Goal: Information Seeking & Learning: Find contact information

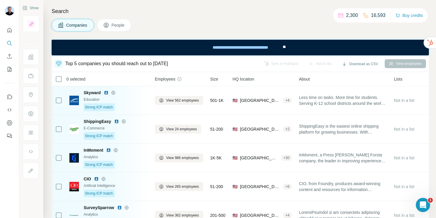
click at [107, 28] on icon at bounding box center [106, 25] width 6 height 6
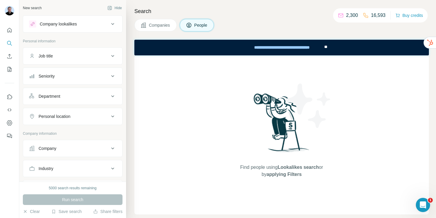
click at [60, 60] on button "Job title" at bounding box center [72, 56] width 99 height 14
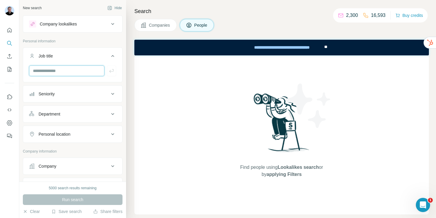
click at [57, 70] on input "text" at bounding box center [66, 71] width 75 height 11
type input "****"
click at [109, 71] on icon "button" at bounding box center [112, 71] width 6 height 6
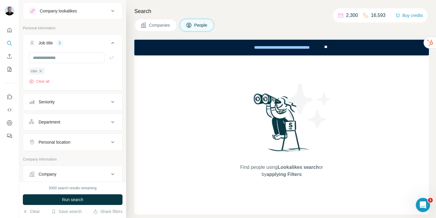
scroll to position [45, 0]
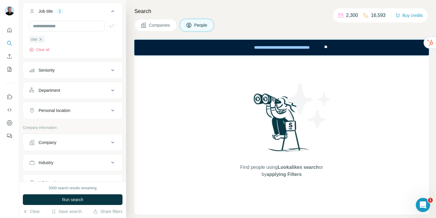
click at [75, 112] on div "Personal location" at bounding box center [69, 111] width 80 height 6
click at [76, 127] on input "text" at bounding box center [72, 125] width 87 height 11
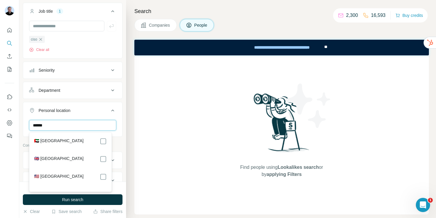
type input "******"
click at [76, 176] on div "🇺🇸 [GEOGRAPHIC_DATA]" at bounding box center [70, 176] width 73 height 7
click at [145, 171] on div "Find people using Lookalikes search or by applying Filters" at bounding box center [281, 134] width 294 height 159
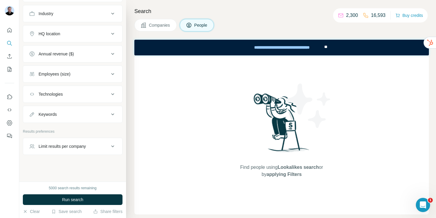
scroll to position [232, 0]
click at [79, 55] on div "Annual revenue ($)" at bounding box center [69, 54] width 80 height 6
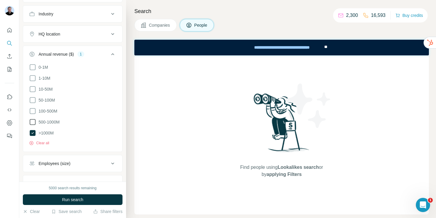
click at [42, 120] on span "500-1000M" at bounding box center [47, 122] width 23 height 6
click at [58, 202] on button "Run search" at bounding box center [73, 200] width 100 height 11
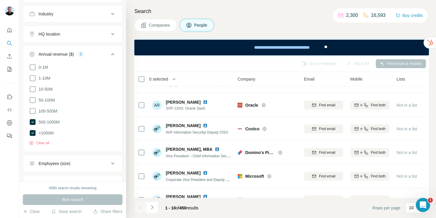
scroll to position [40, 0]
click at [32, 123] on icon at bounding box center [33, 122] width 6 height 6
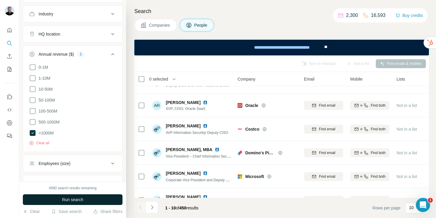
click at [52, 200] on button "Run search" at bounding box center [73, 200] width 100 height 11
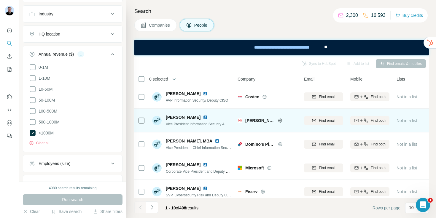
scroll to position [38, 0]
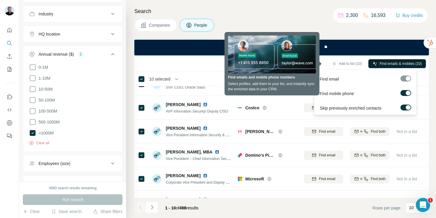
click at [395, 62] on span "Find emails & mobiles (10)" at bounding box center [401, 63] width 42 height 5
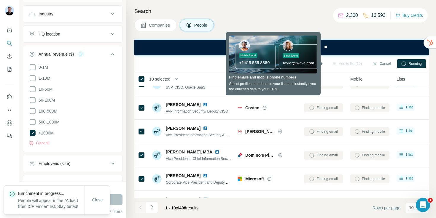
click at [331, 23] on div "Companies People" at bounding box center [281, 25] width 294 height 12
click at [330, 46] on div "**" at bounding box center [330, 48] width 12 height 16
click at [341, 33] on div "Search Companies People Sync to HubSpot (10) Add to list (10) Cancel Running 10…" at bounding box center [281, 109] width 310 height 218
click at [232, 7] on div "Search Companies People Sync to HubSpot (10) Add to list (10) Cancel Running 10…" at bounding box center [281, 109] width 310 height 218
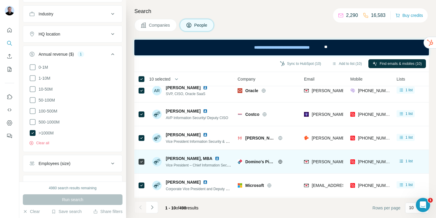
scroll to position [23, 0]
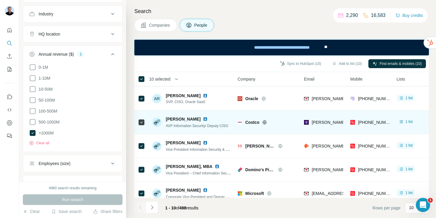
click at [203, 119] on img at bounding box center [205, 119] width 5 height 5
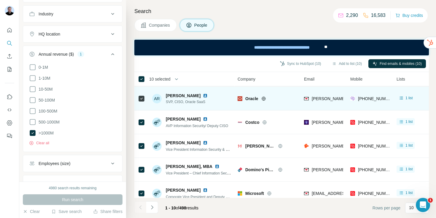
click at [203, 95] on img at bounding box center [205, 95] width 5 height 5
